Goal: Task Accomplishment & Management: Use online tool/utility

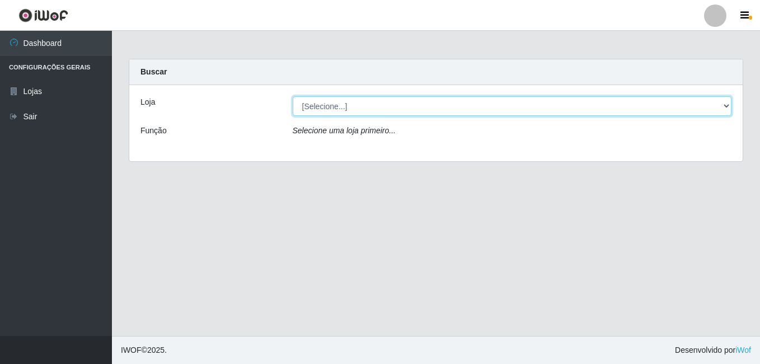
click at [354, 114] on select "[Selecione...] Ajubá Mercado" at bounding box center [513, 106] width 440 height 20
select select "402"
click at [293, 96] on select "[Selecione...] Ajubá Mercado" at bounding box center [513, 106] width 440 height 20
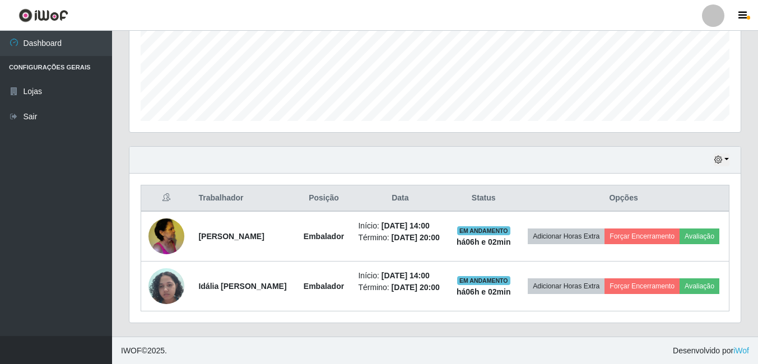
scroll to position [297, 0]
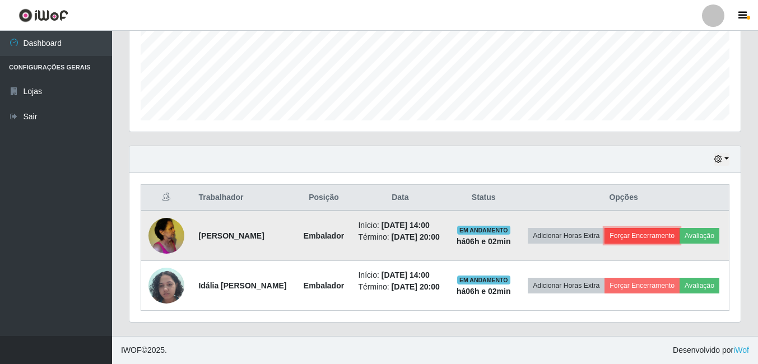
click at [671, 228] on button "Forçar Encerramento" at bounding box center [641, 236] width 75 height 16
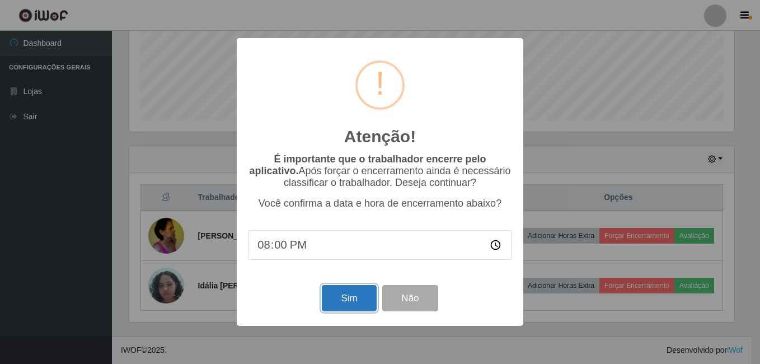
click at [343, 308] on button "Sim" at bounding box center [349, 298] width 54 height 26
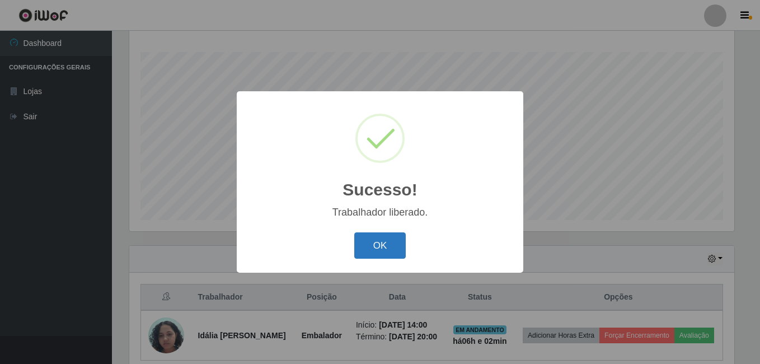
click at [387, 245] on button "OK" at bounding box center [380, 245] width 52 height 26
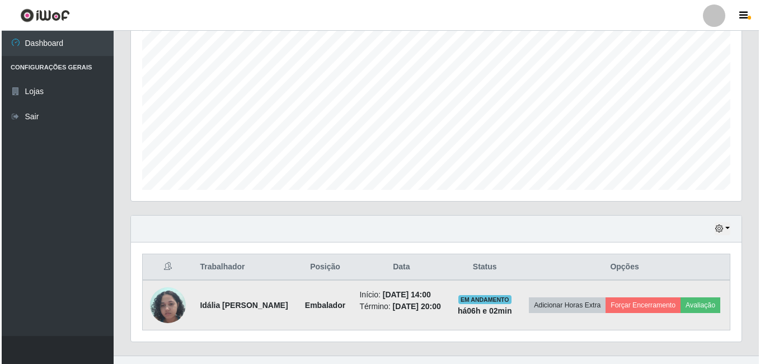
scroll to position [239, 0]
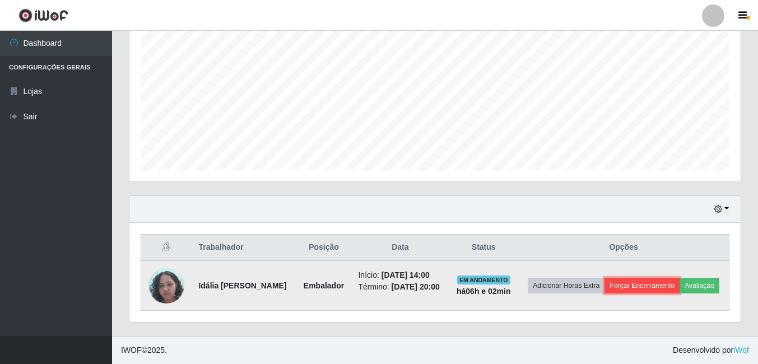
click at [666, 278] on button "Forçar Encerramento" at bounding box center [641, 286] width 75 height 16
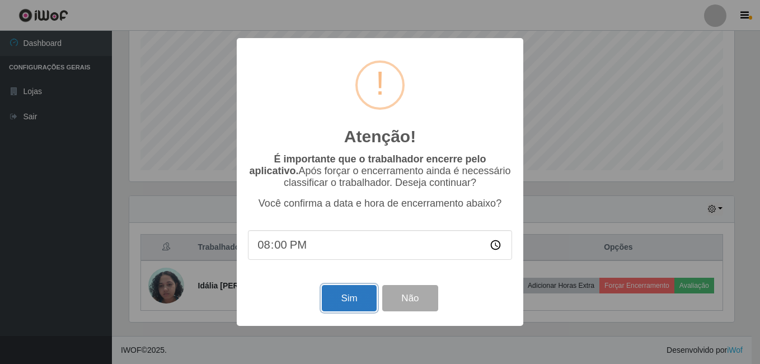
click at [348, 294] on button "Sim" at bounding box center [349, 298] width 54 height 26
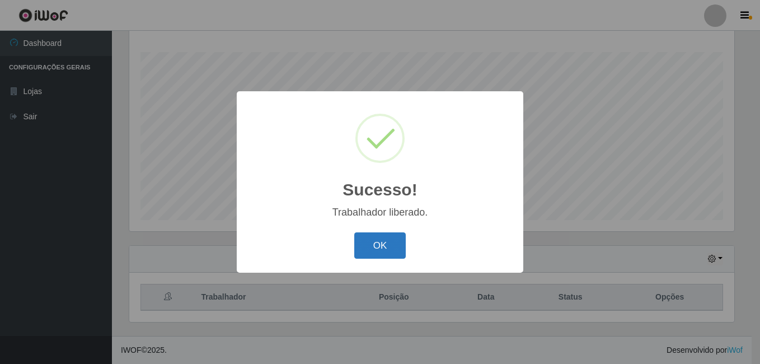
click at [389, 249] on button "OK" at bounding box center [380, 245] width 52 height 26
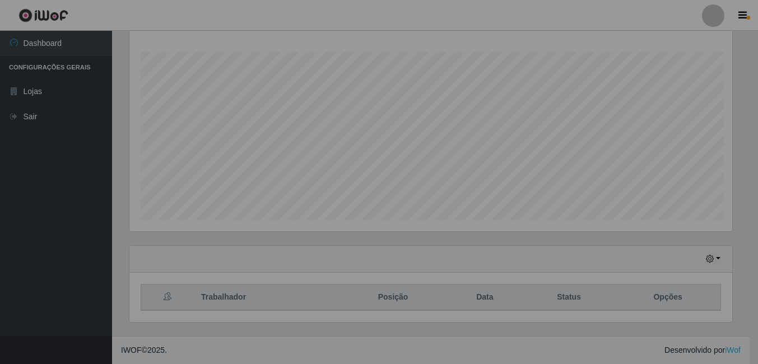
scroll to position [232, 611]
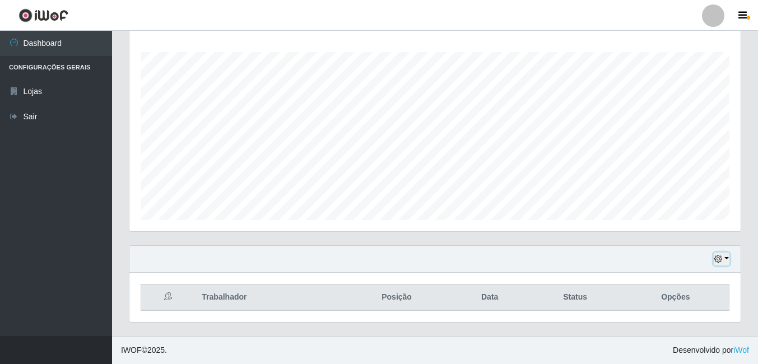
click at [727, 256] on button "button" at bounding box center [721, 259] width 16 height 13
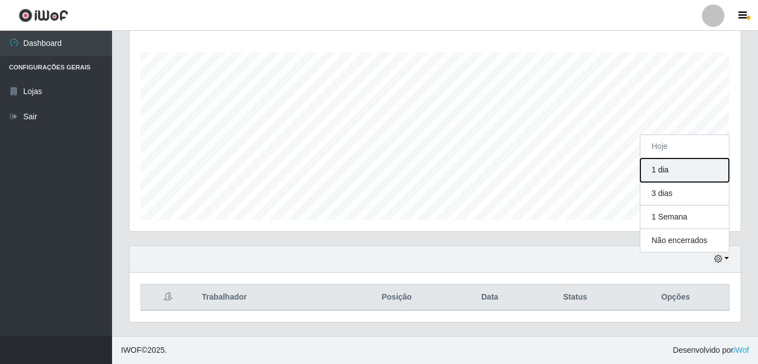
click at [663, 174] on button "1 dia" at bounding box center [684, 170] width 88 height 24
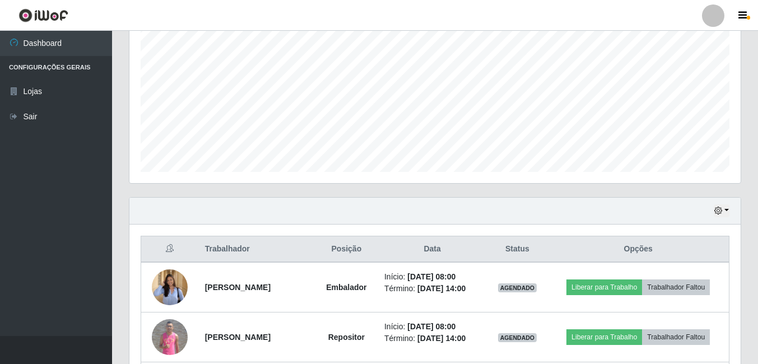
scroll to position [380, 0]
